Goal: Task Accomplishment & Management: Manage account settings

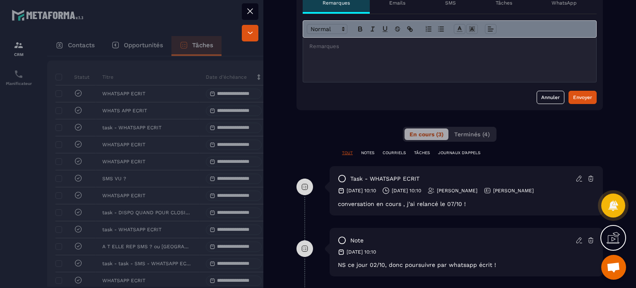
scroll to position [290, 0]
click at [576, 178] on icon at bounding box center [579, 177] width 7 height 7
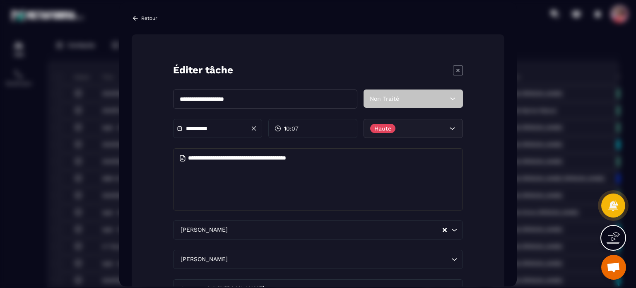
click at [155, 15] on p "Retour" at bounding box center [149, 18] width 16 height 6
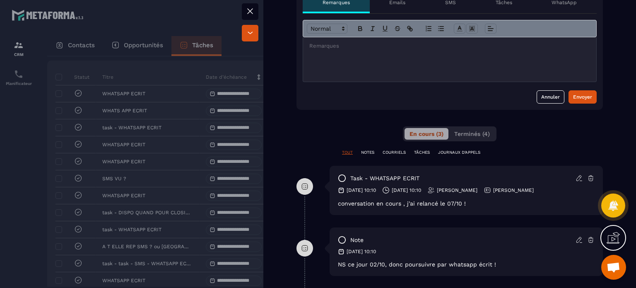
click at [254, 10] on icon at bounding box center [250, 11] width 10 height 10
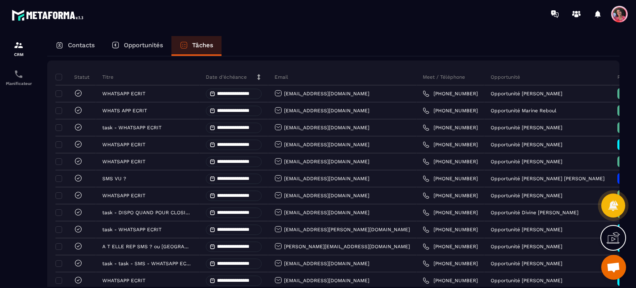
click at [139, 41] on div "Opportunités" at bounding box center [137, 46] width 68 height 20
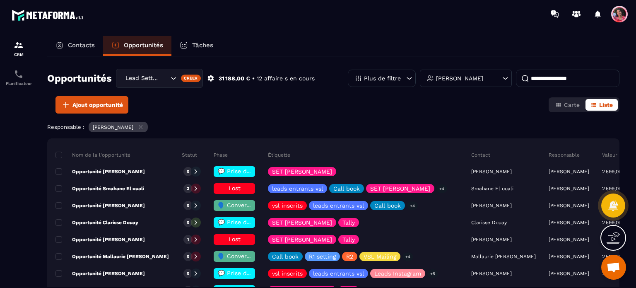
click at [535, 81] on input at bounding box center [568, 78] width 104 height 17
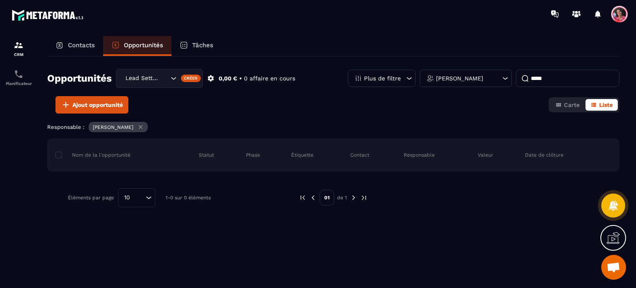
type input "*****"
click at [155, 77] on div "Lead Setting" at bounding box center [146, 78] width 47 height 9
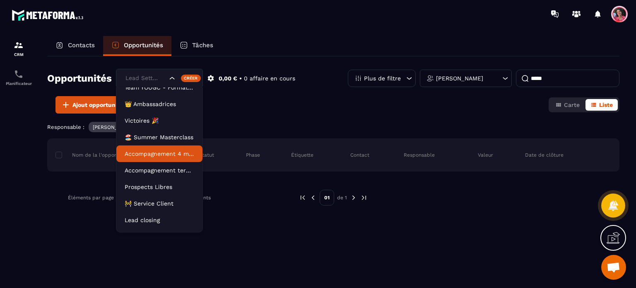
scroll to position [37, 0]
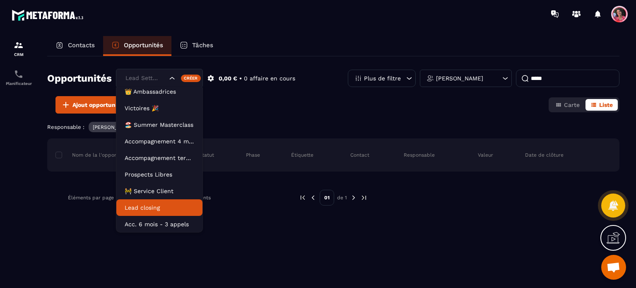
click at [165, 207] on p "Lead closing" at bounding box center [160, 207] width 70 height 8
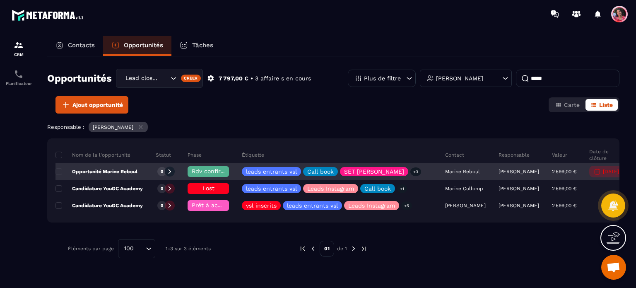
click at [215, 167] on div "Rdv confirmé ✅" at bounding box center [208, 171] width 41 height 11
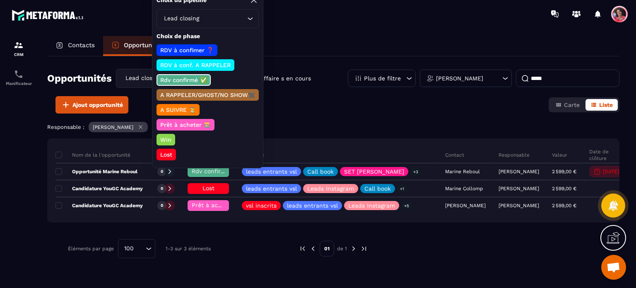
click at [207, 13] on div "Lead closing Loading..." at bounding box center [208, 18] width 102 height 19
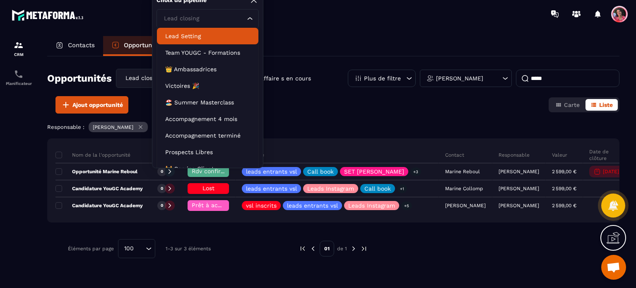
click at [200, 34] on p "Lead Setting" at bounding box center [207, 36] width 85 height 8
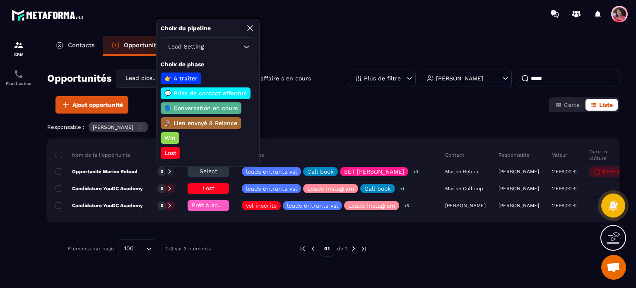
click at [196, 107] on p "🗣️ Conversation en cours" at bounding box center [201, 108] width 76 height 8
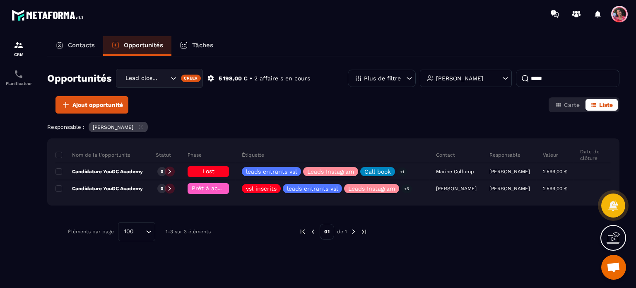
drag, startPoint x: 198, startPoint y: 43, endPoint x: 204, endPoint y: 43, distance: 5.8
click at [198, 43] on p "Tâches" at bounding box center [202, 44] width 21 height 7
